Goal: Task Accomplishment & Management: Manage account settings

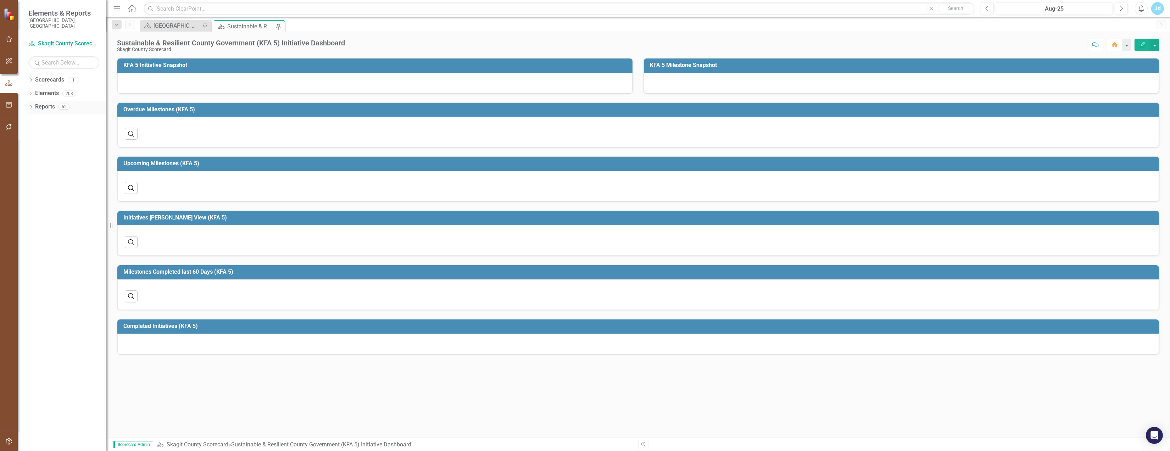
click at [47, 103] on link "Reports" at bounding box center [45, 107] width 20 height 8
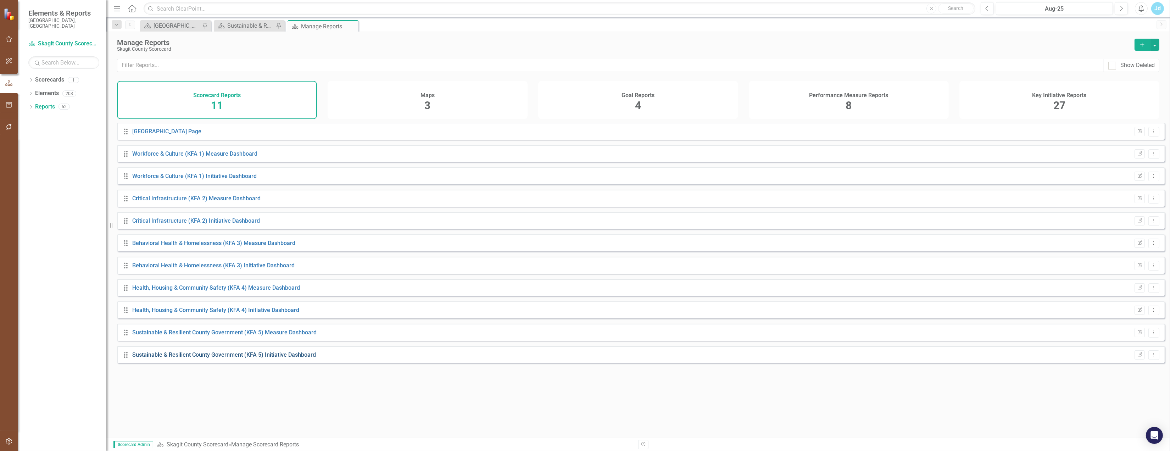
click at [184, 358] on link "Sustainable & Resilient County Government (KFA 5) Initiative Dashboard" at bounding box center [224, 354] width 184 height 7
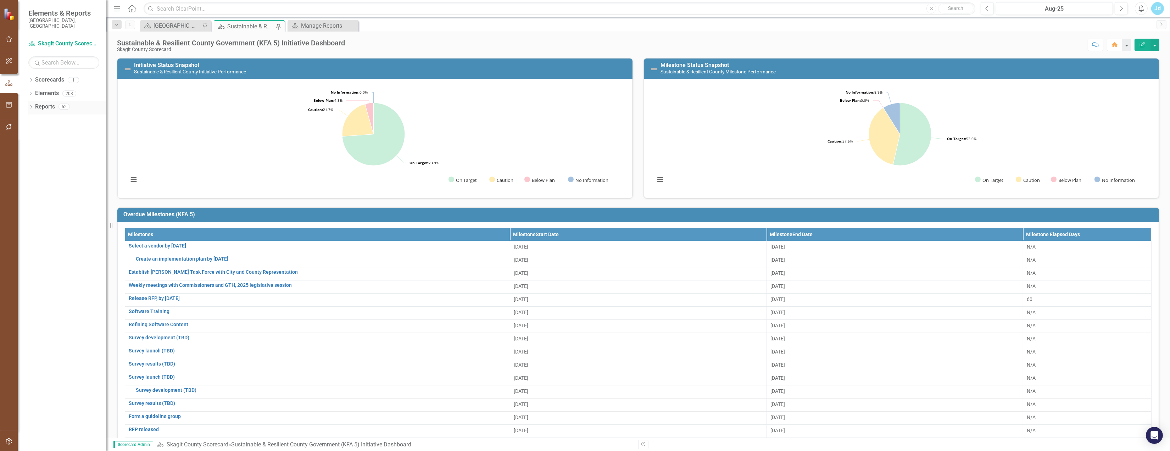
click at [51, 103] on link "Reports" at bounding box center [45, 107] width 20 height 8
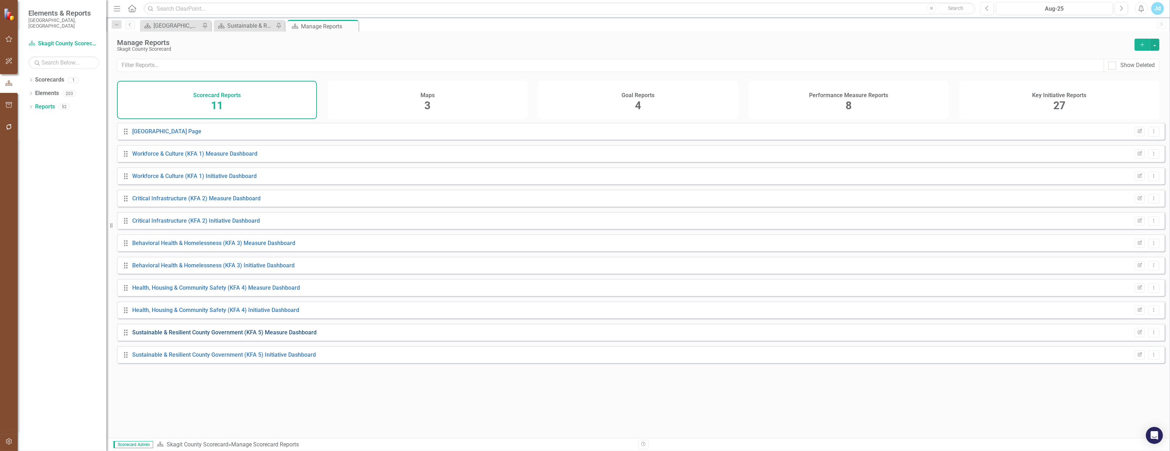
click at [290, 336] on link "Sustainable & Resilient County Government (KFA 5) Measure Dashboard" at bounding box center [224, 332] width 184 height 7
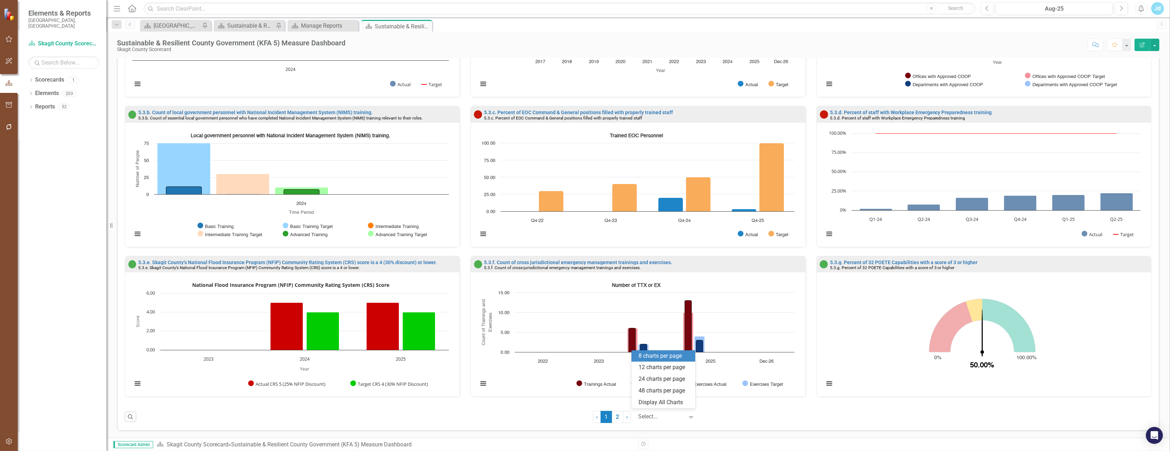
click at [688, 416] on icon "Expand" at bounding box center [690, 417] width 7 height 6
click at [675, 403] on div "Display All Charts" at bounding box center [664, 402] width 52 height 8
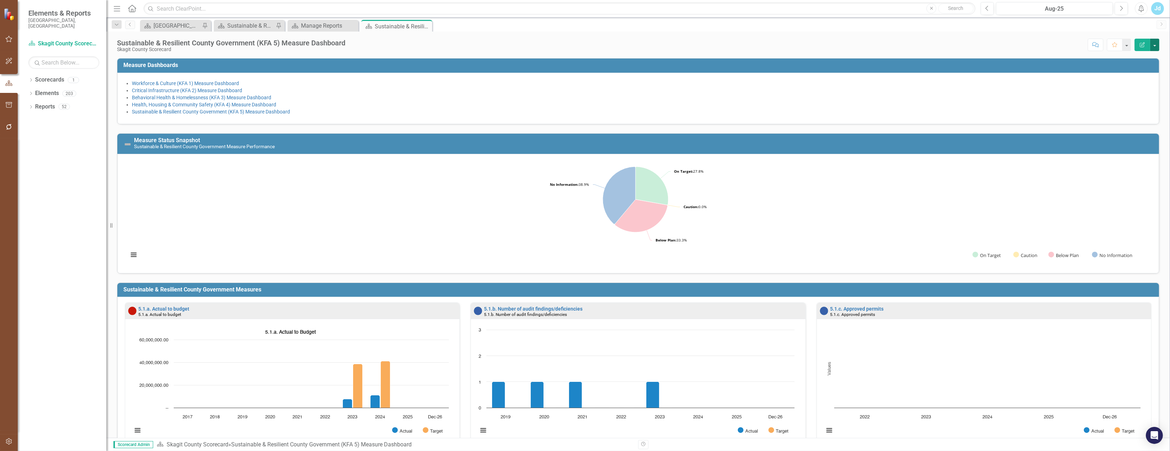
click at [1154, 45] on button "button" at bounding box center [1154, 45] width 9 height 12
click at [1128, 102] on link "PDF Export to PDF" at bounding box center [1129, 101] width 57 height 13
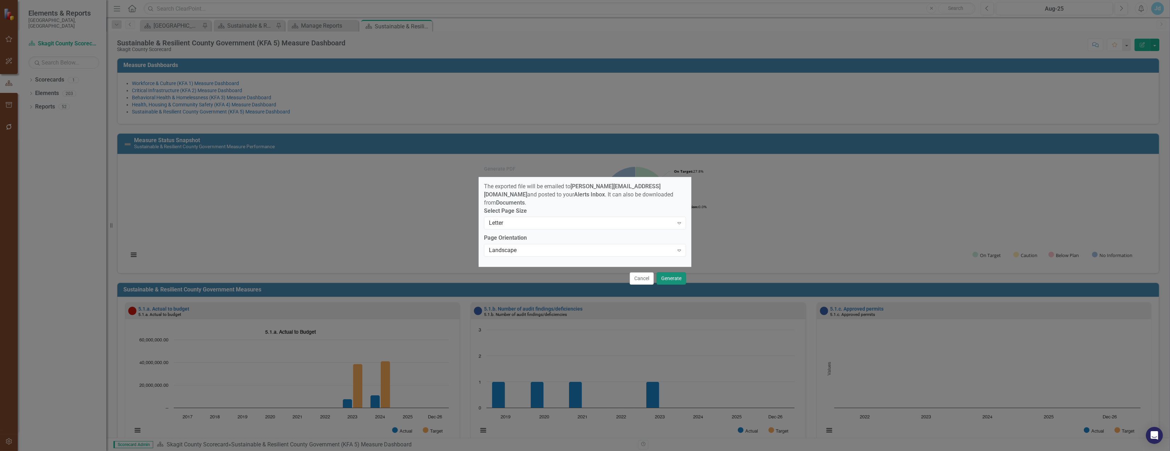
click at [669, 279] on button "Generate" at bounding box center [670, 278] width 29 height 12
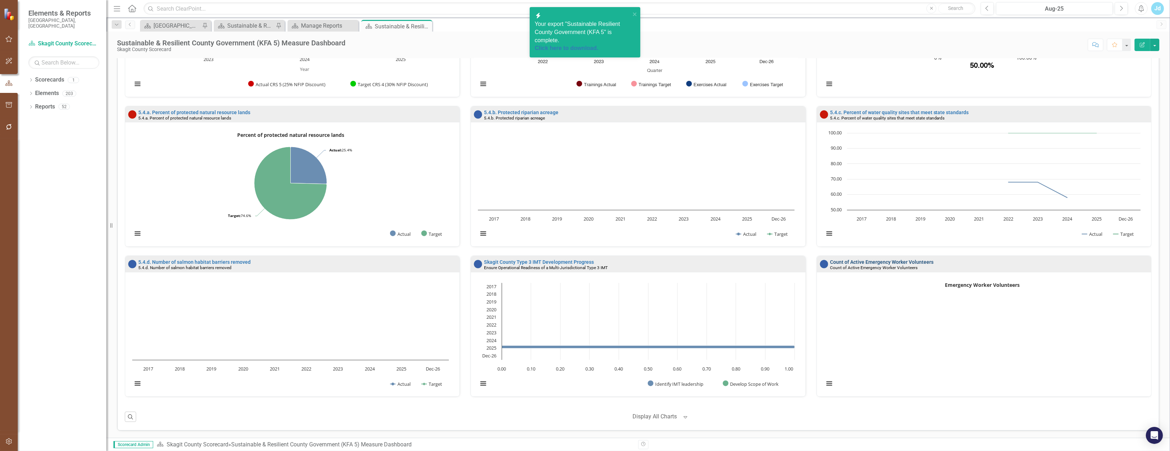
click at [898, 259] on link "Count of Active Emergency Worker Volunteers" at bounding box center [882, 262] width 104 height 6
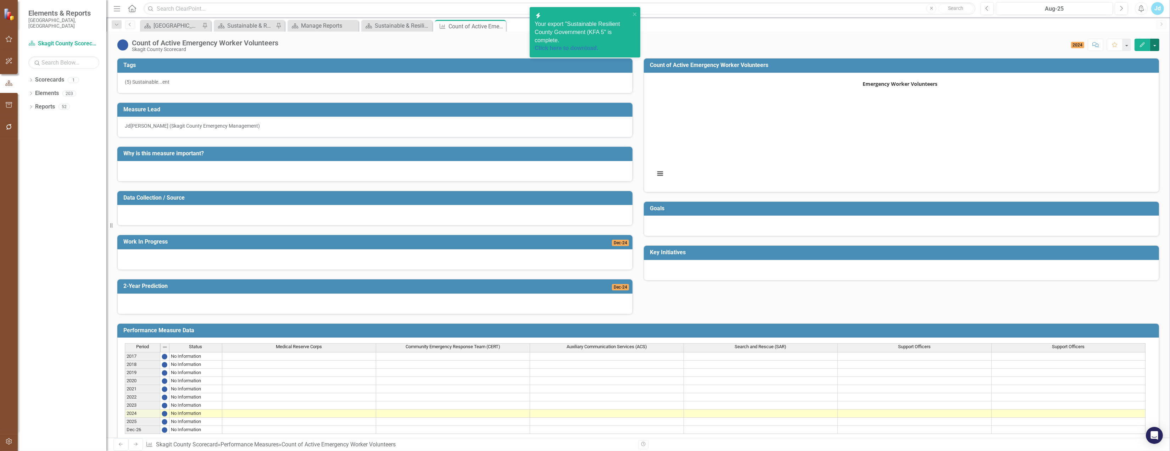
click at [1156, 47] on button "button" at bounding box center [1154, 45] width 9 height 12
click at [1124, 60] on link "Edit Edit Performance Measure" at bounding box center [1107, 60] width 103 height 13
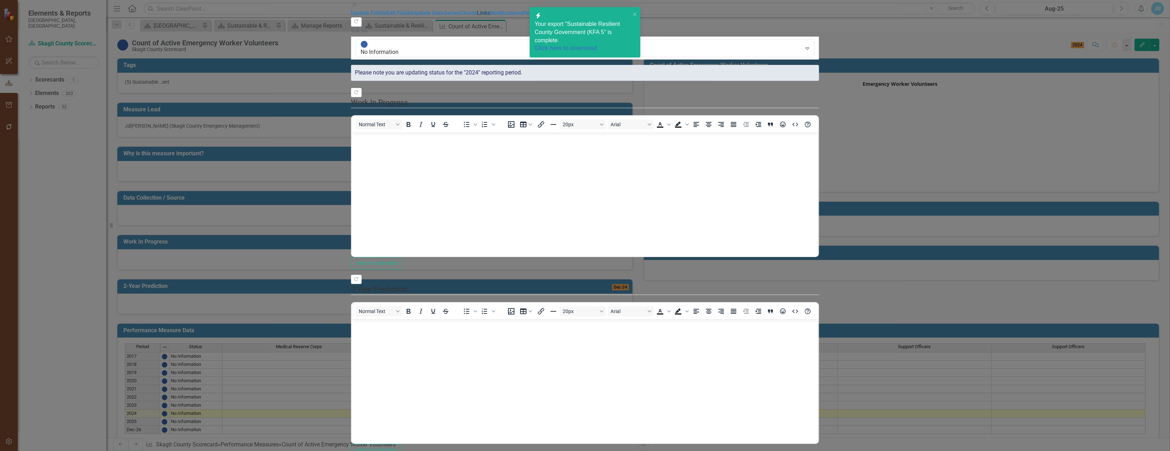
click at [477, 16] on link "Links" at bounding box center [483, 13] width 13 height 7
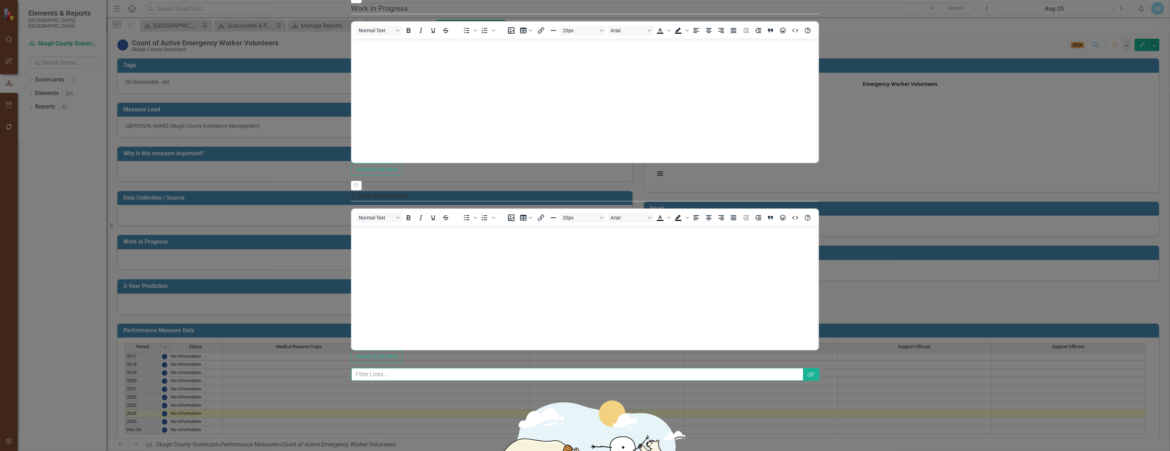
click at [399, 368] on input "text" at bounding box center [577, 374] width 452 height 13
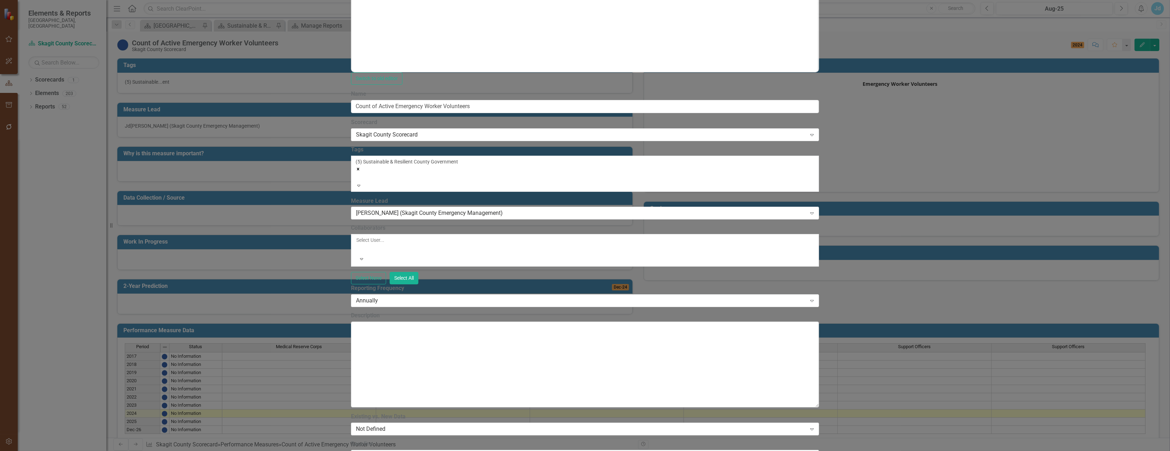
click at [359, 168] on icon "Remove [object Object]" at bounding box center [358, 169] width 2 height 2
